Goal: Task Accomplishment & Management: Manage account settings

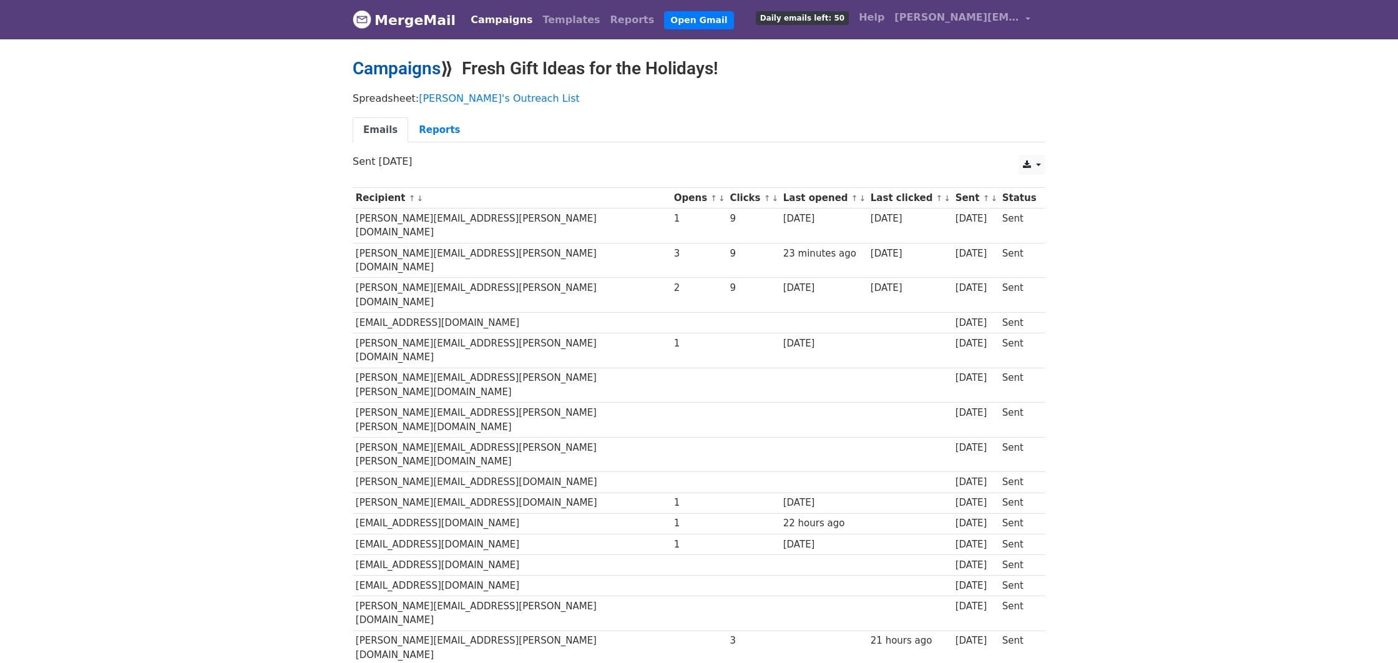
click at [434, 71] on link "Campaigns" at bounding box center [397, 68] width 88 height 21
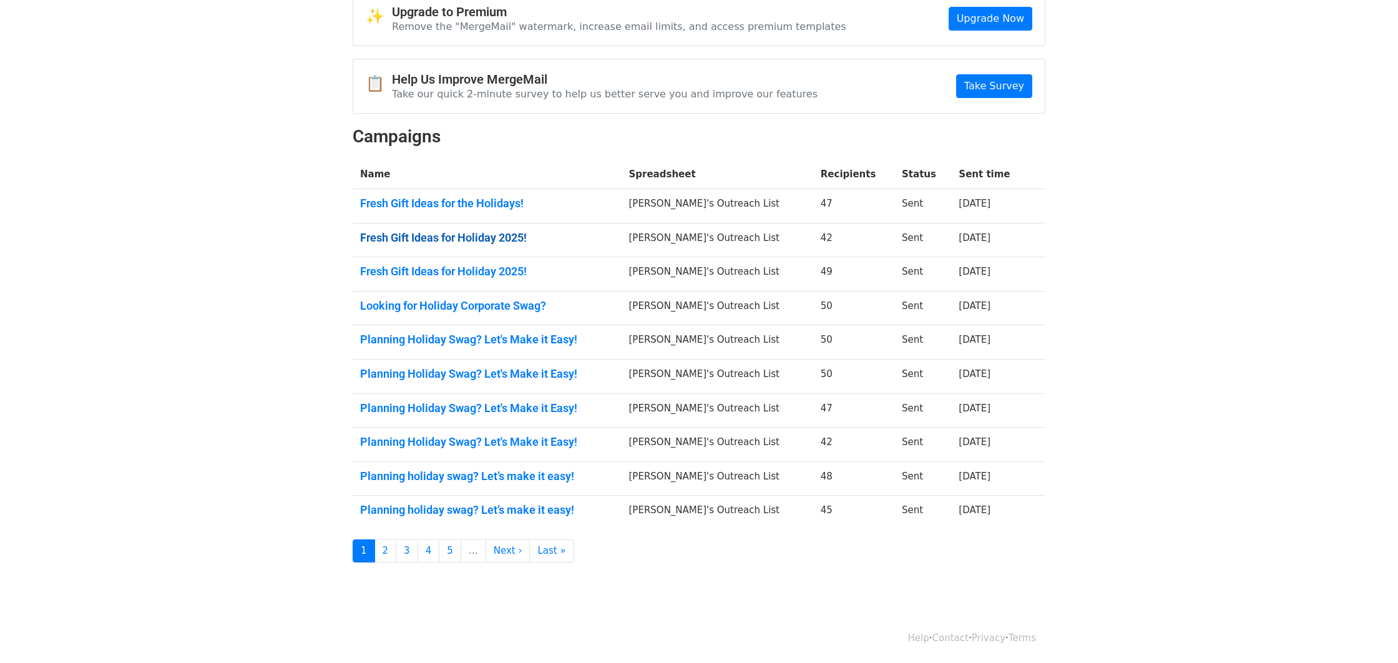
click at [464, 231] on link "Fresh Gift Ideas for Holiday 2025!" at bounding box center [487, 238] width 254 height 14
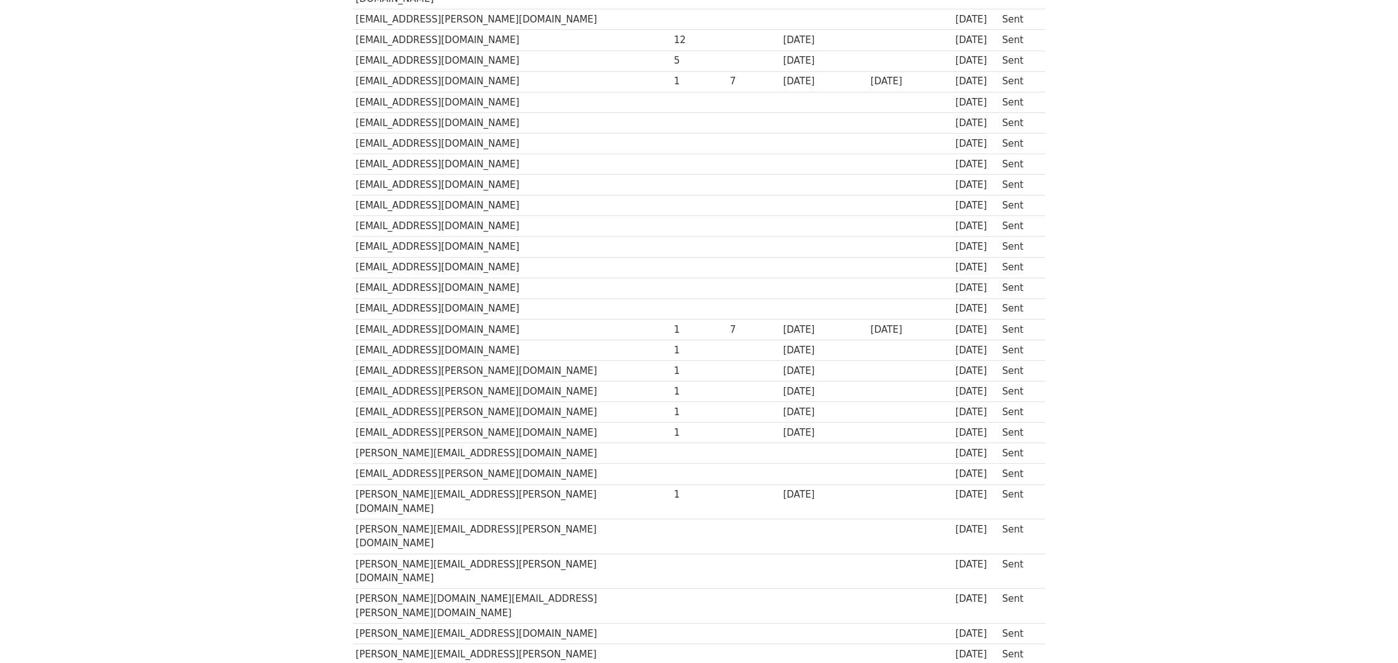
scroll to position [301, 0]
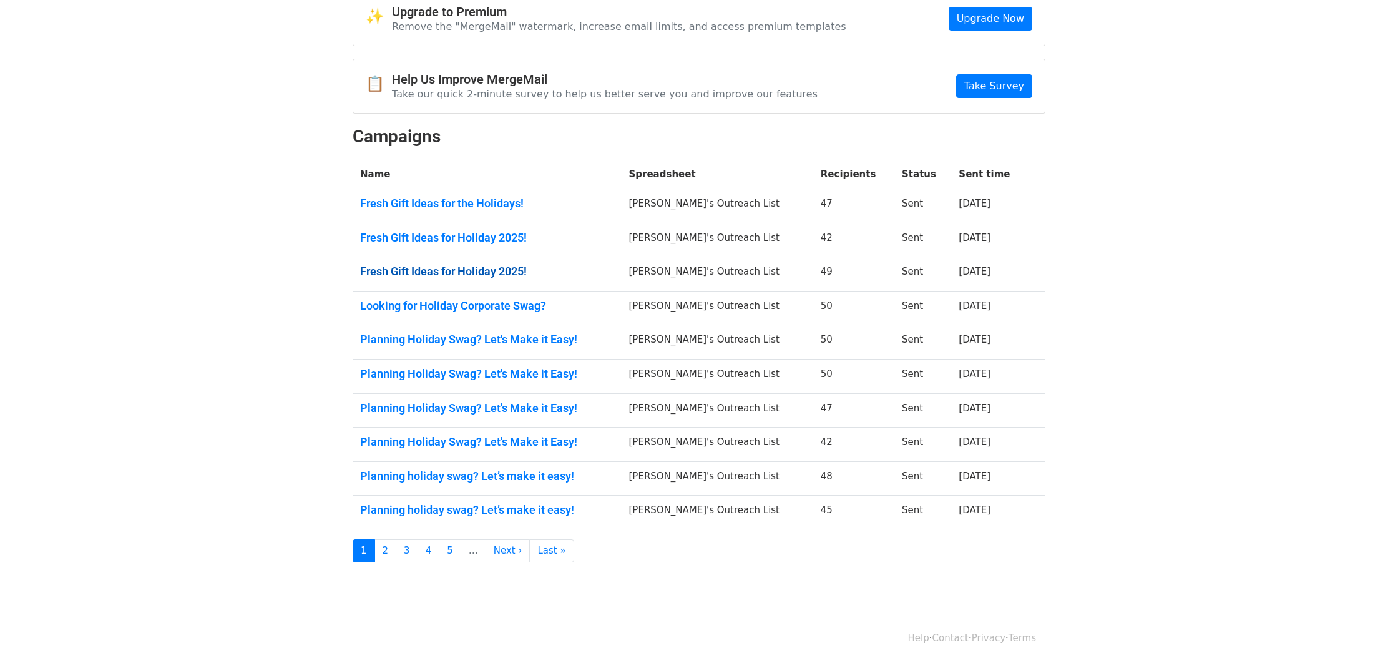
click at [446, 273] on link "Fresh Gift Ideas for Holiday 2025!" at bounding box center [487, 272] width 254 height 14
click at [495, 303] on link "Looking for Holiday Corporate Swag?" at bounding box center [487, 306] width 254 height 14
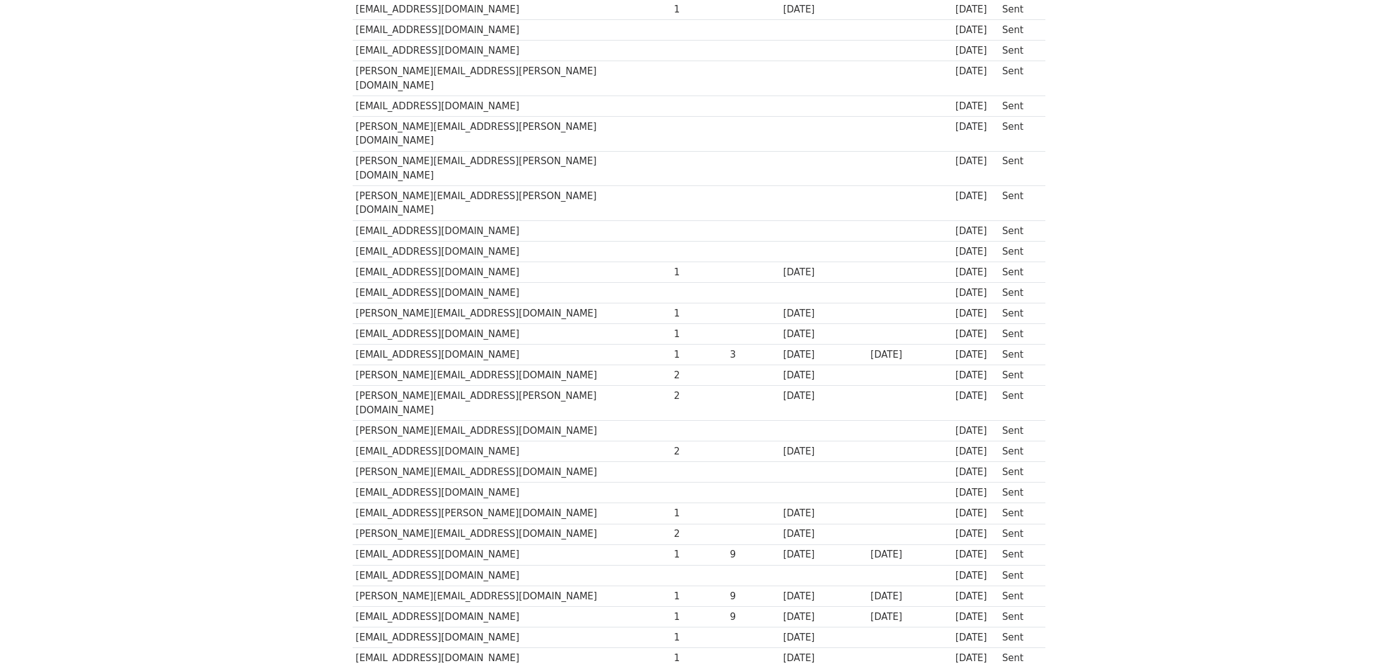
scroll to position [689, 0]
